Goal: Task Accomplishment & Management: Use online tool/utility

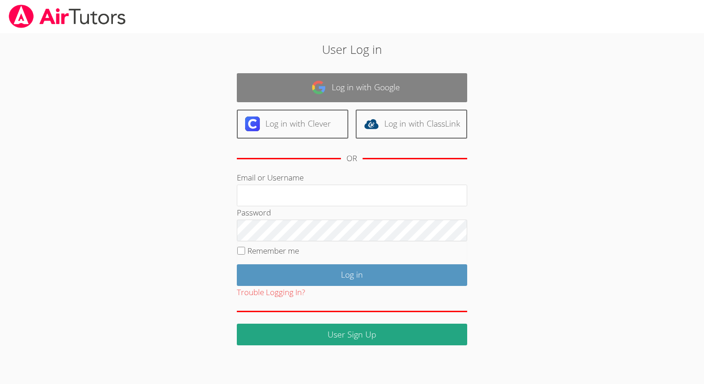
click at [335, 91] on link "Log in with Google" at bounding box center [352, 87] width 230 height 29
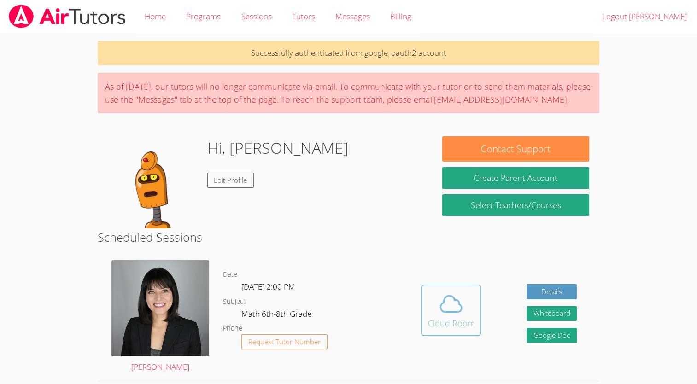
click at [451, 293] on icon at bounding box center [451, 304] width 26 height 26
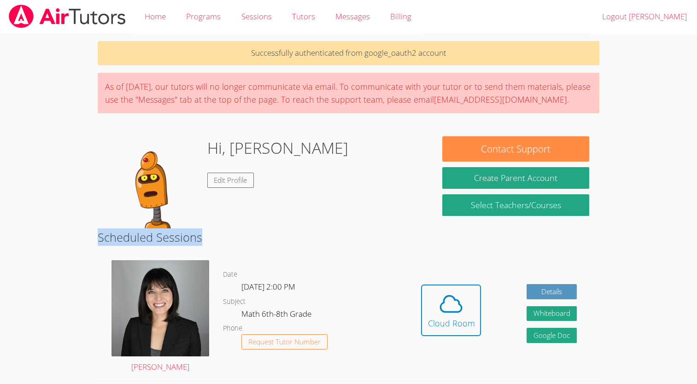
drag, startPoint x: 589, startPoint y: 241, endPoint x: 419, endPoint y: 212, distance: 172.5
click at [590, 245] on h2 "Scheduled Sessions" at bounding box center [349, 238] width 502 height 18
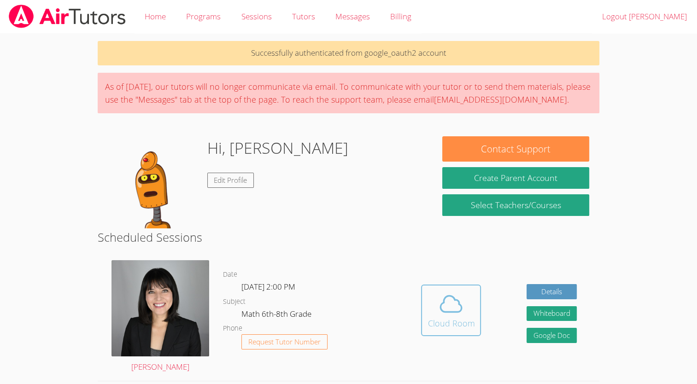
click at [442, 302] on icon at bounding box center [451, 304] width 21 height 16
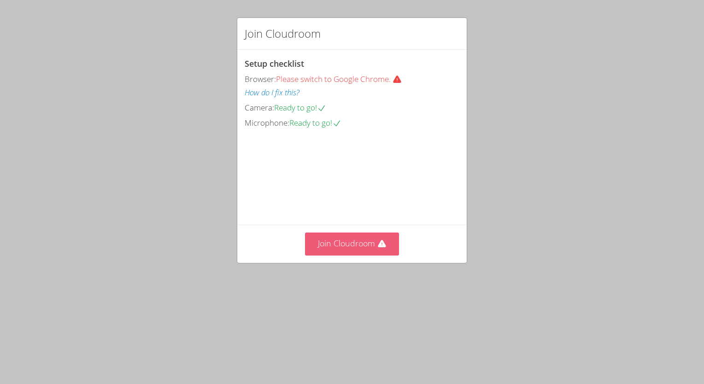
click at [336, 255] on button "Join Cloudroom" at bounding box center [352, 244] width 94 height 23
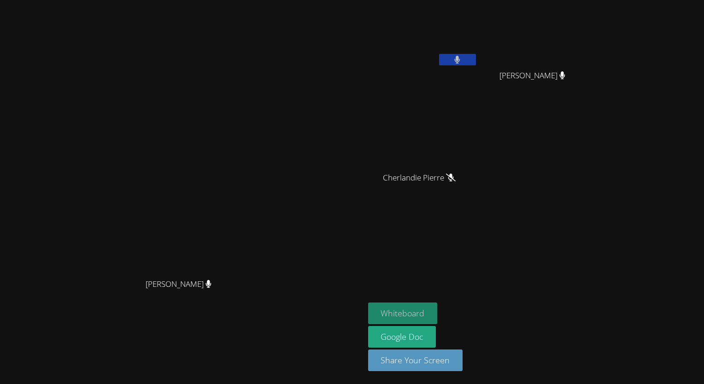
click at [416, 312] on button "Whiteboard" at bounding box center [403, 314] width 70 height 22
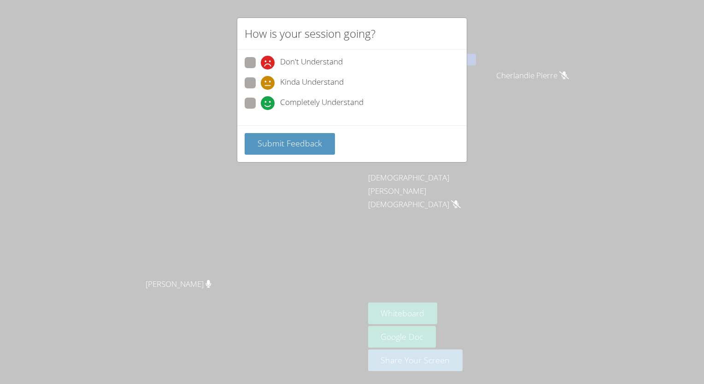
click at [324, 88] on span "Kinda Understand" at bounding box center [312, 83] width 64 height 14
click at [269, 85] on input "Kinda Understand" at bounding box center [265, 81] width 8 height 8
radio input "true"
click at [326, 108] on span "Completely Understand" at bounding box center [321, 103] width 83 height 14
click at [269, 106] on input "Completely Understand" at bounding box center [265, 102] width 8 height 8
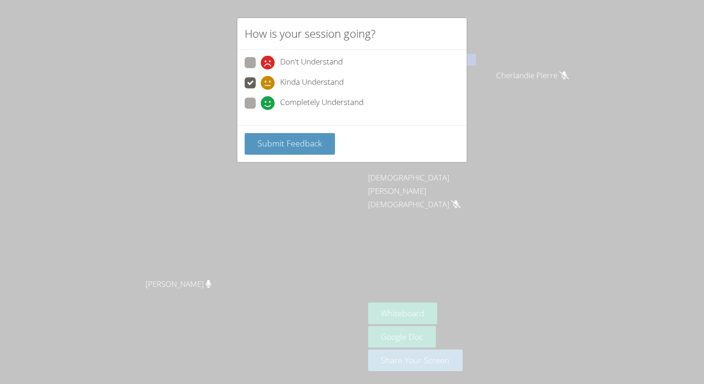
radio input "true"
click at [311, 150] on button "Submit Feedback" at bounding box center [290, 144] width 90 height 22
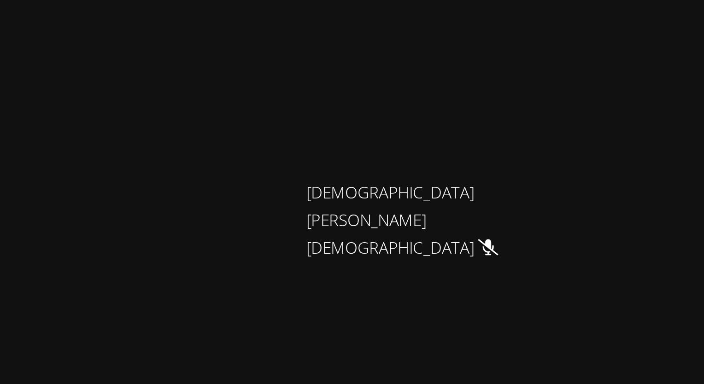
click at [425, 164] on video at bounding box center [423, 137] width 110 height 62
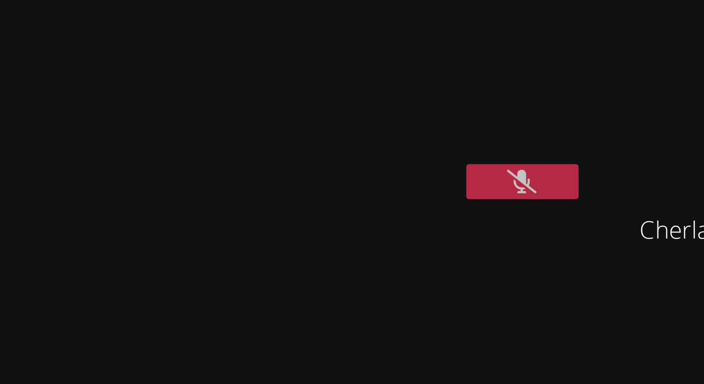
drag, startPoint x: 426, startPoint y: 164, endPoint x: 479, endPoint y: 77, distance: 102.2
click at [478, 77] on div "[PERSON_NAME]" at bounding box center [423, 53] width 110 height 99
